Goal: Information Seeking & Learning: Learn about a topic

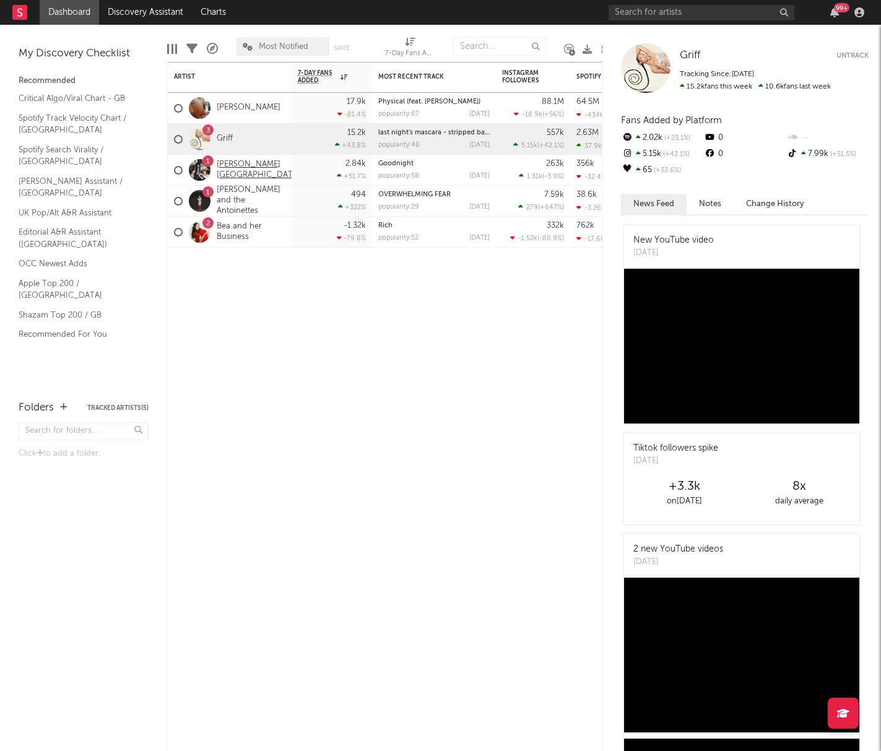
click at [233, 170] on link "[PERSON_NAME][GEOGRAPHIC_DATA]" at bounding box center [259, 170] width 84 height 21
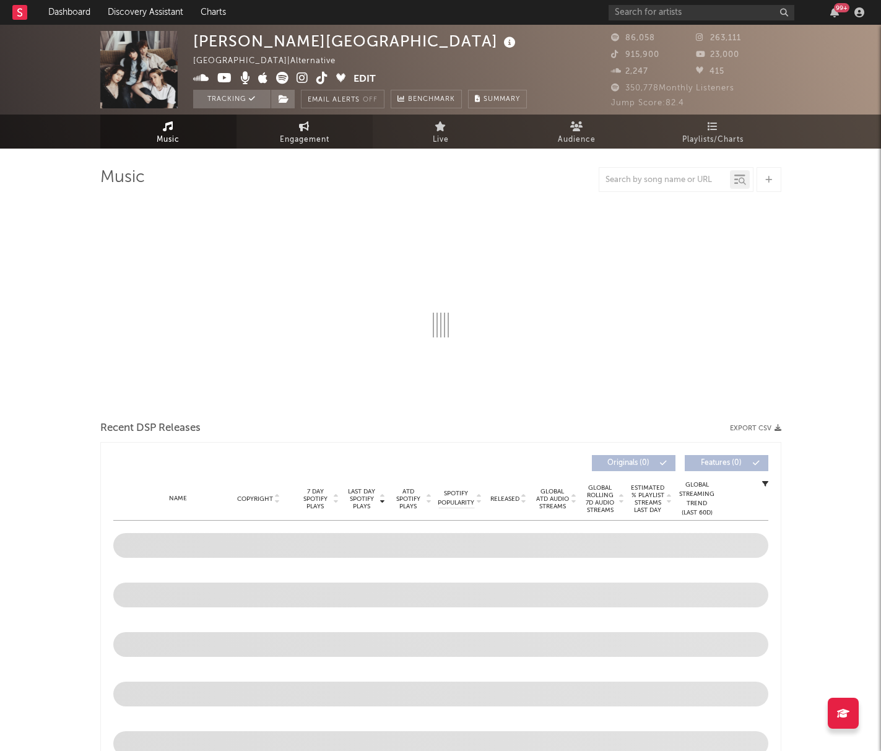
click at [277, 129] on link "Engagement" at bounding box center [305, 132] width 136 height 34
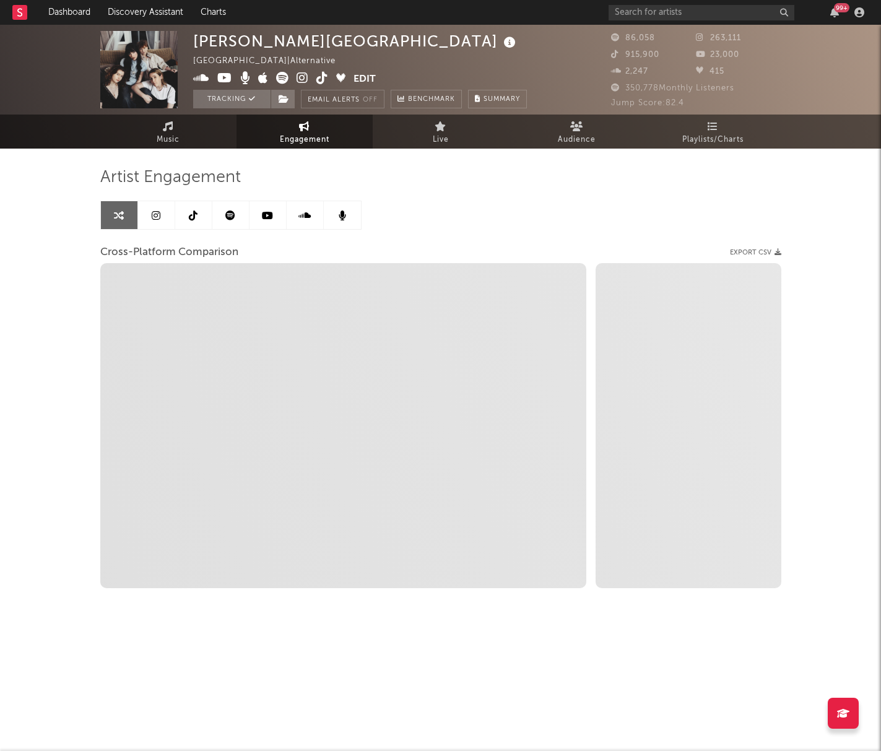
select select "1w"
click at [147, 219] on link at bounding box center [156, 215] width 37 height 28
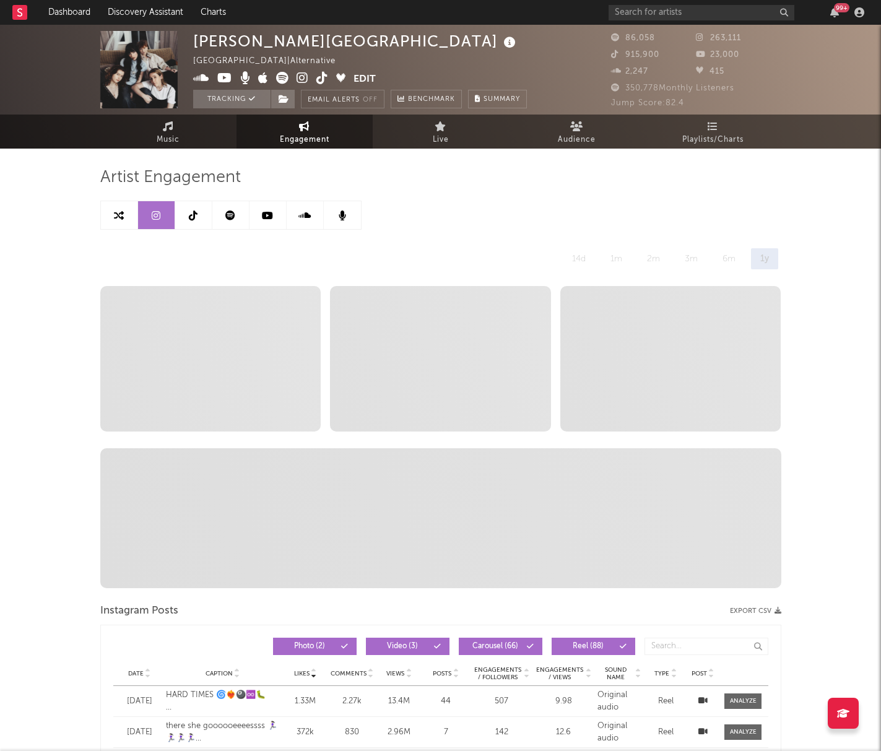
select select "6m"
click at [231, 216] on icon at bounding box center [230, 216] width 10 height 10
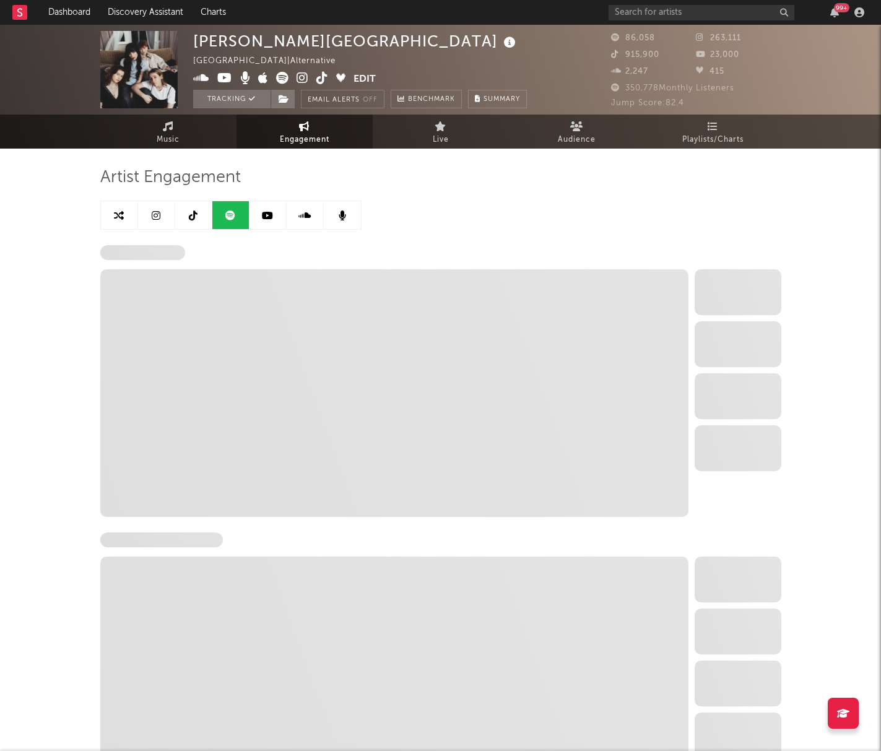
select select "6m"
select select "1w"
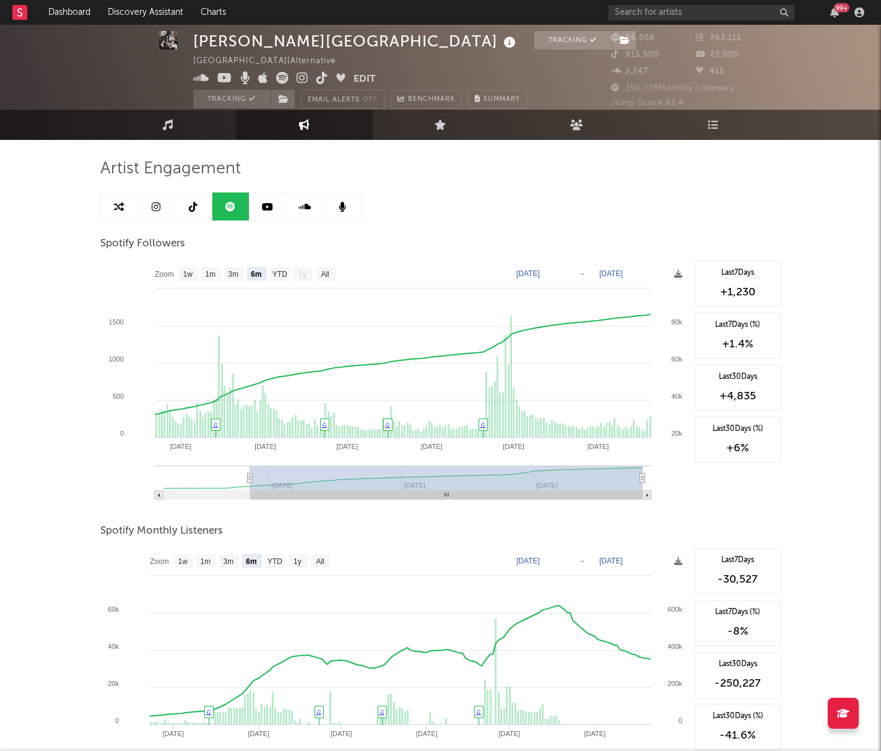
scroll to position [9, 0]
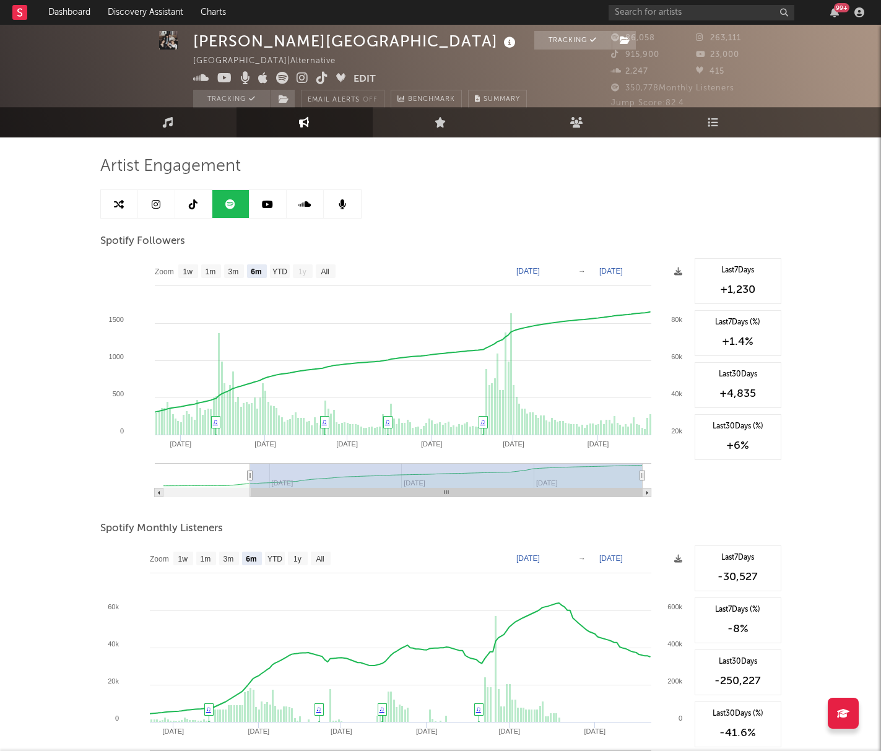
click at [271, 206] on icon at bounding box center [267, 204] width 11 height 10
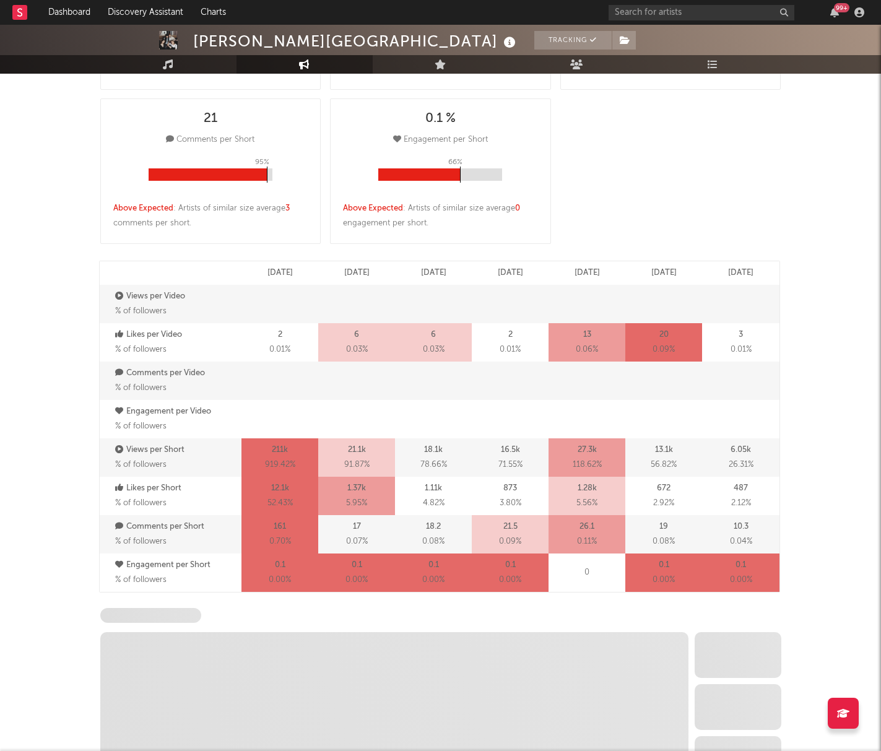
select select "6m"
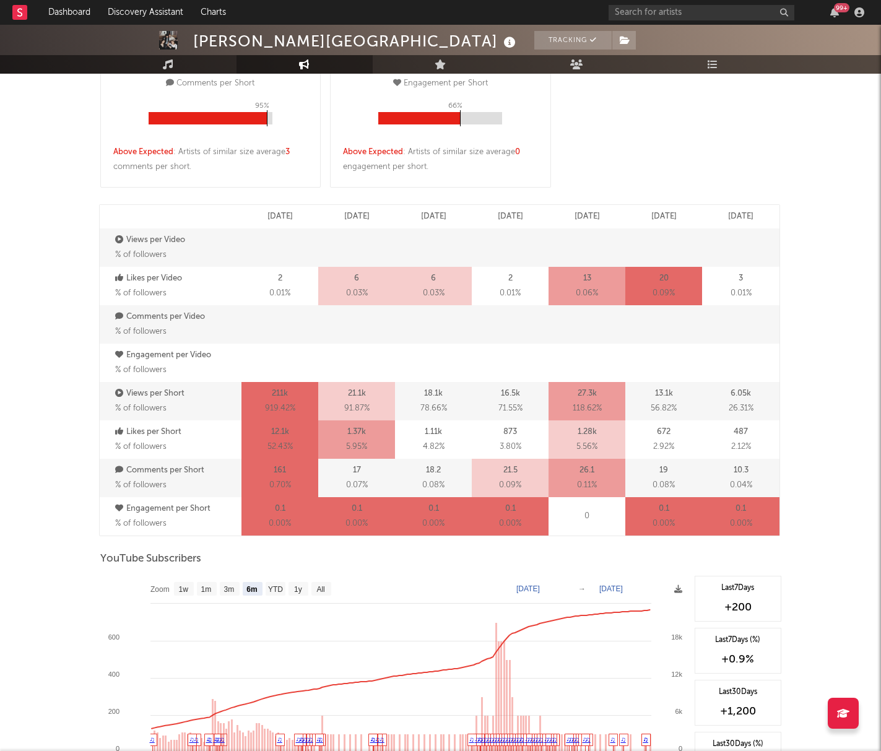
scroll to position [675, 0]
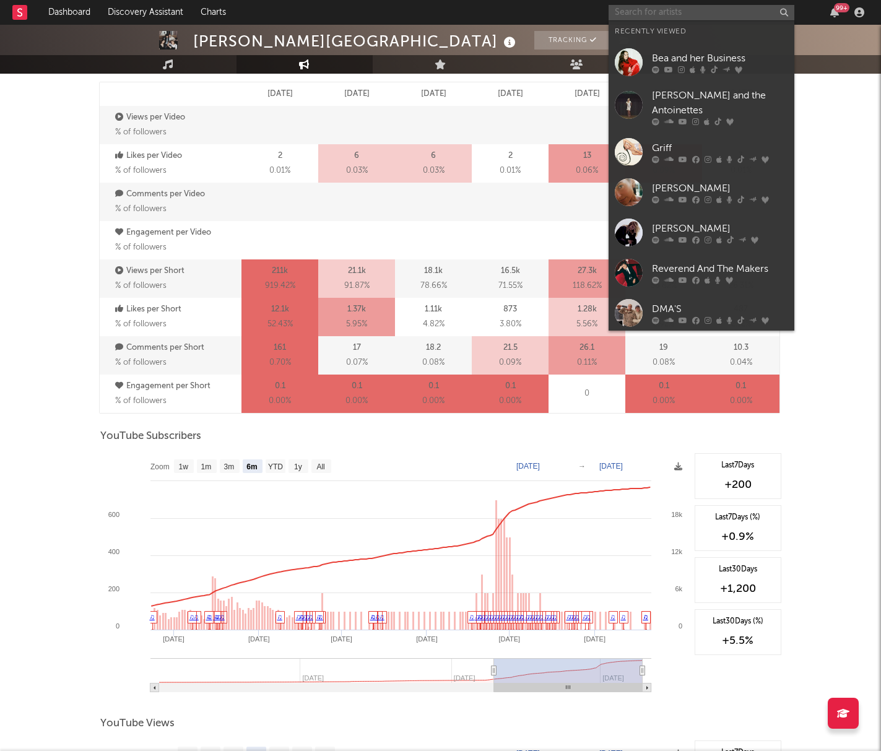
click at [634, 10] on input "text" at bounding box center [702, 12] width 186 height 15
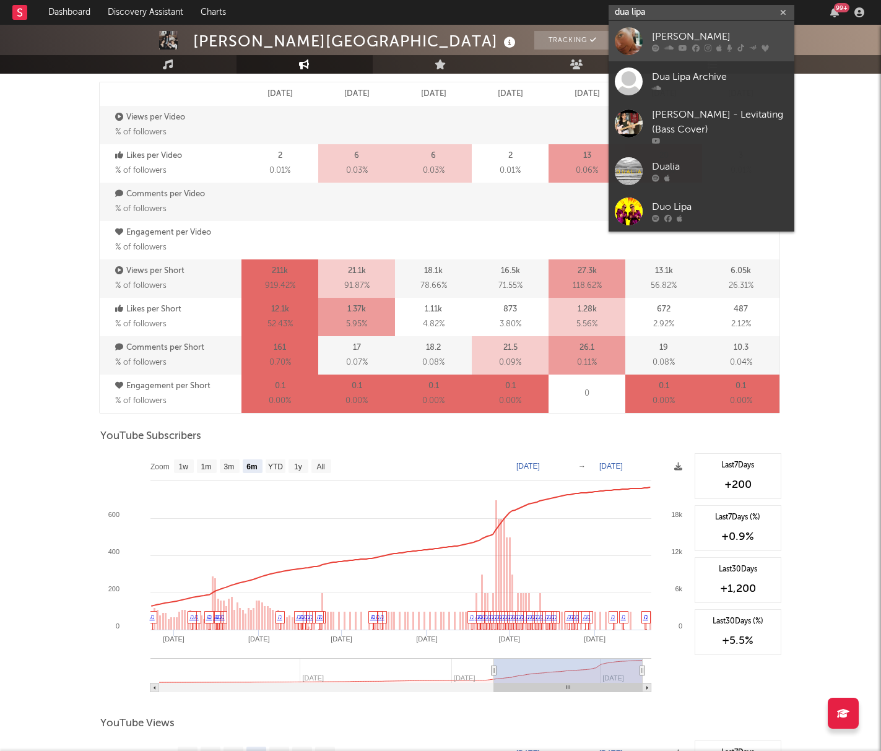
type input "dua lipa"
click at [634, 30] on div at bounding box center [629, 41] width 28 height 28
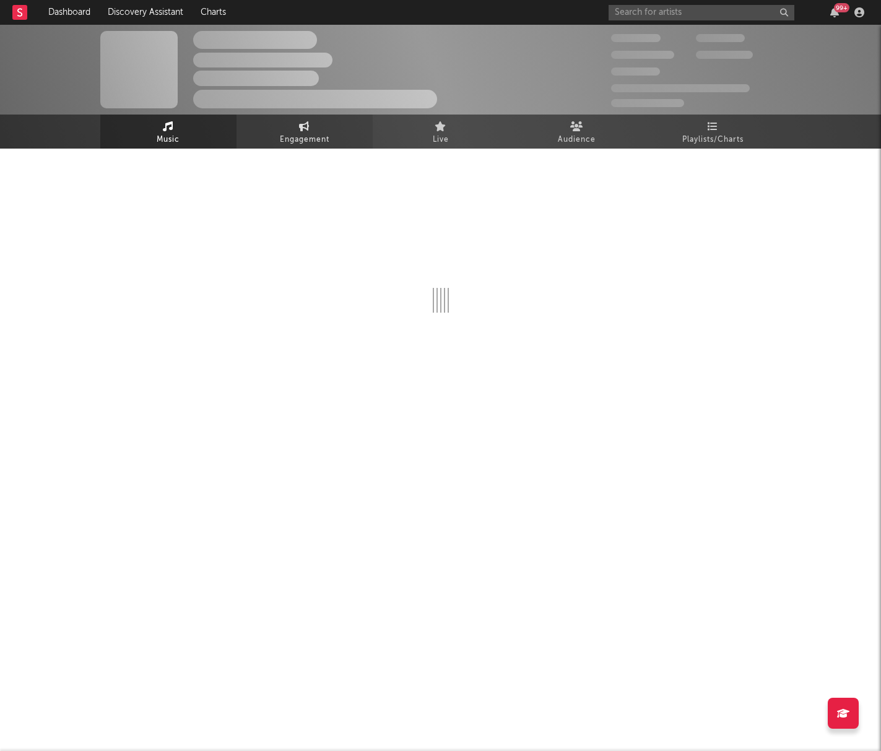
click at [307, 133] on span "Engagement" at bounding box center [305, 140] width 50 height 15
select select "1w"
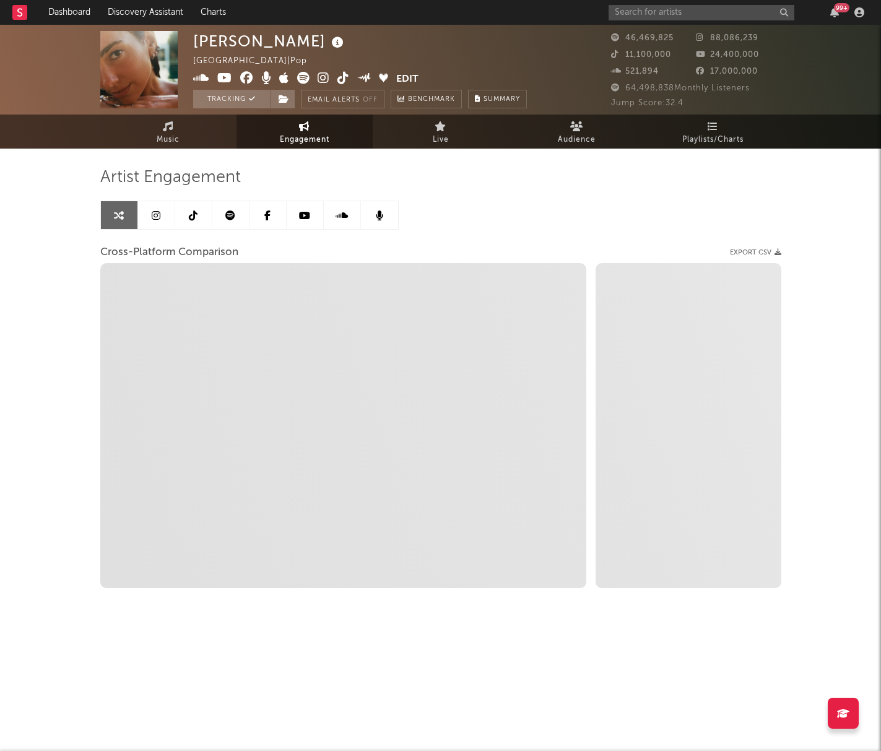
click at [158, 220] on link at bounding box center [156, 215] width 37 height 28
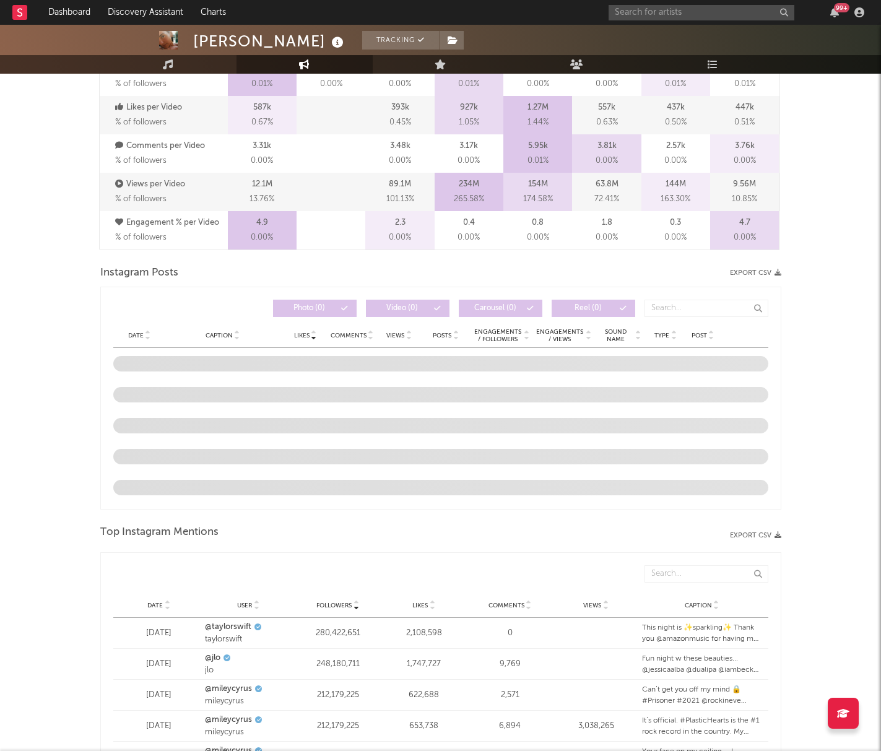
scroll to position [933, 0]
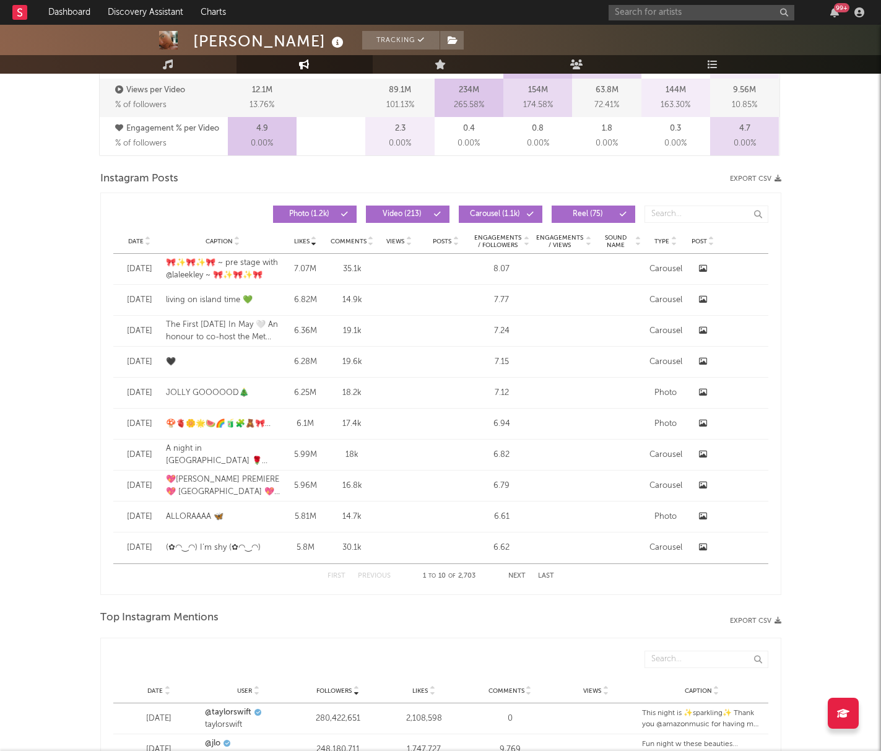
select select "6m"
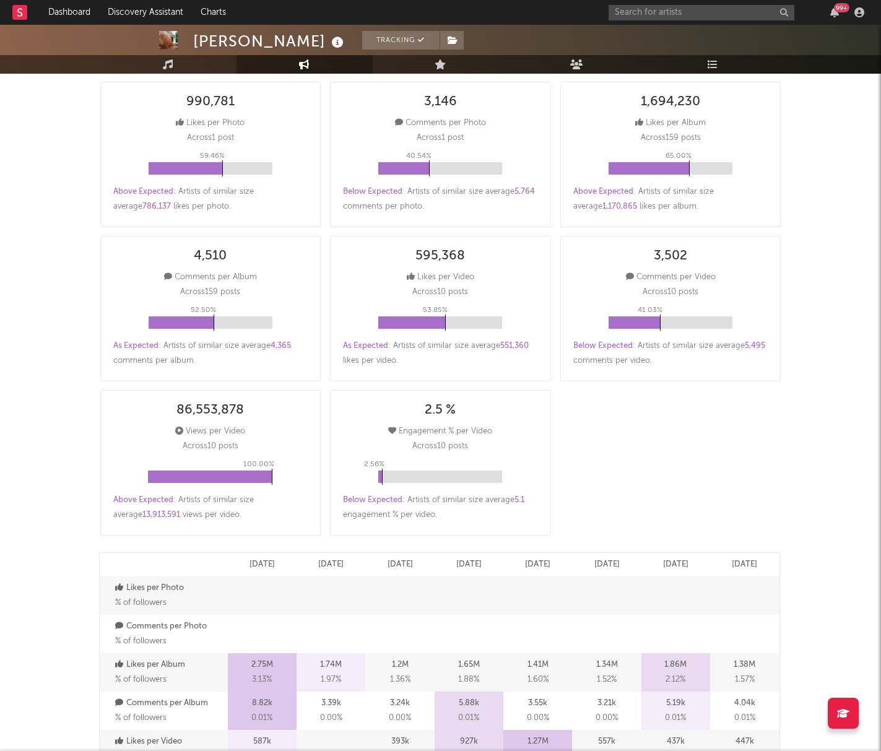
scroll to position [0, 0]
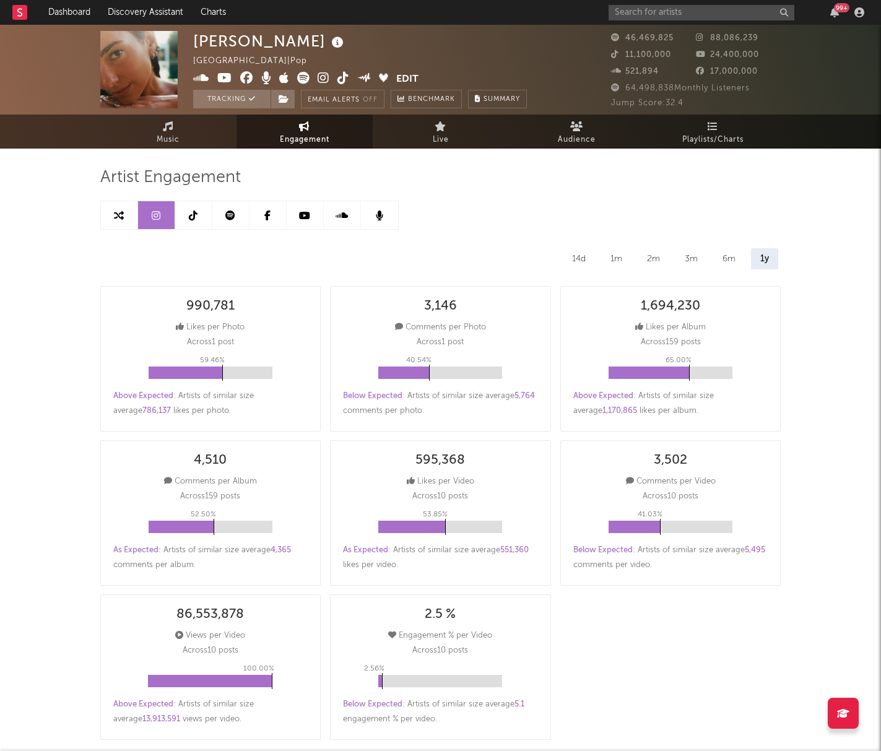
click at [227, 216] on icon at bounding box center [230, 216] width 10 height 10
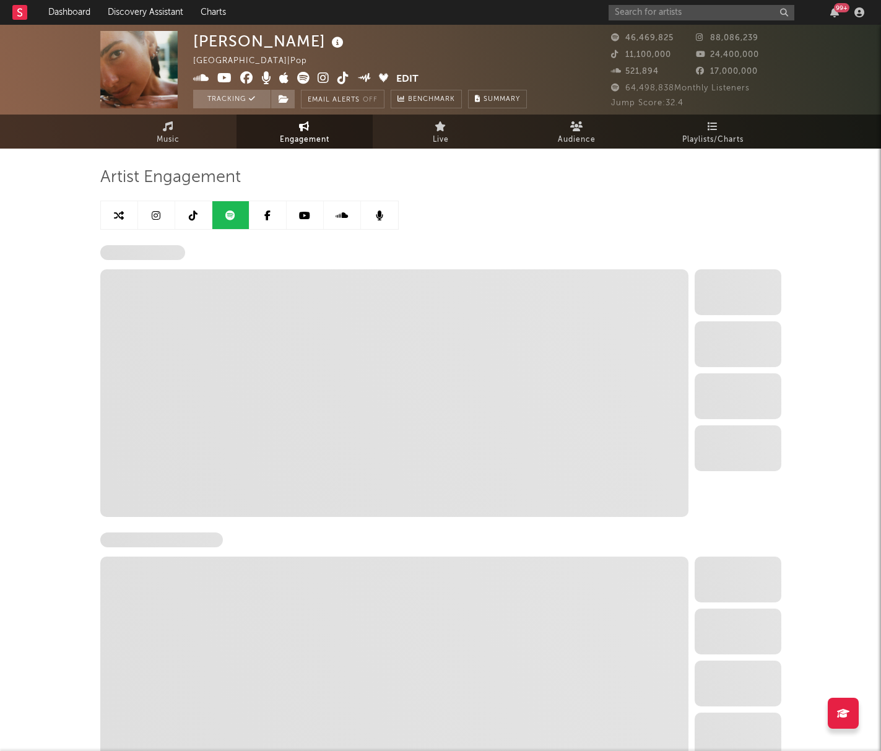
select select "6m"
select select "1w"
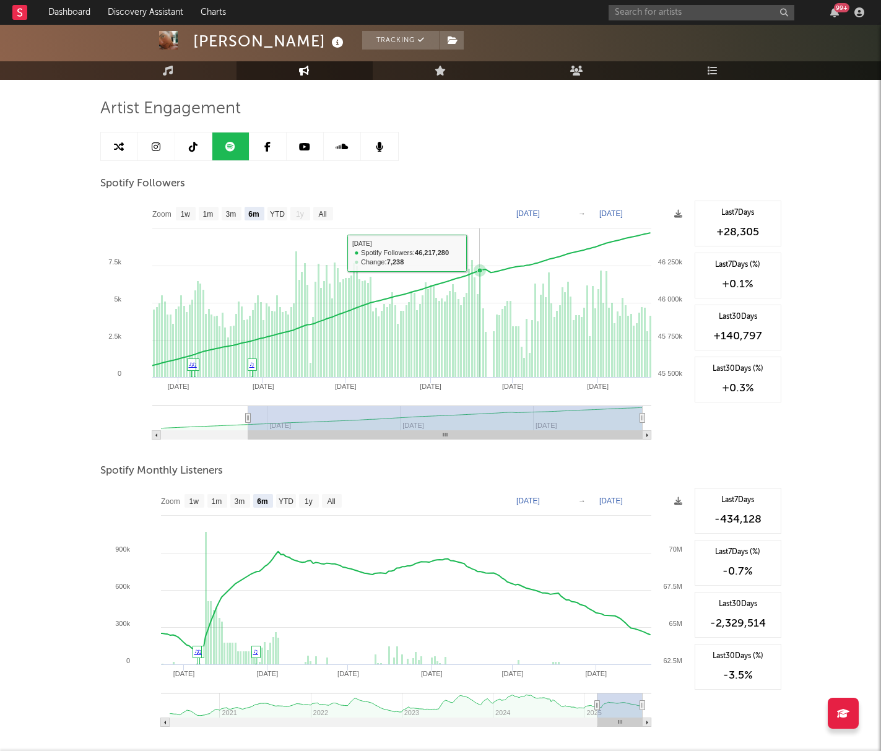
scroll to position [70, 0]
